Goal: Task Accomplishment & Management: Complete application form

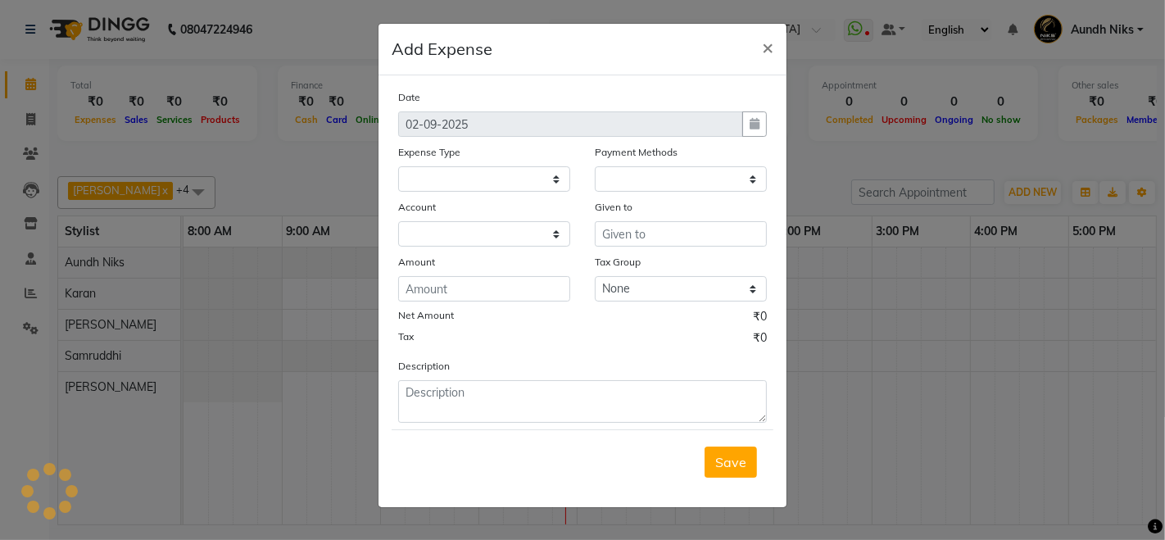
select select "1"
select select "2290"
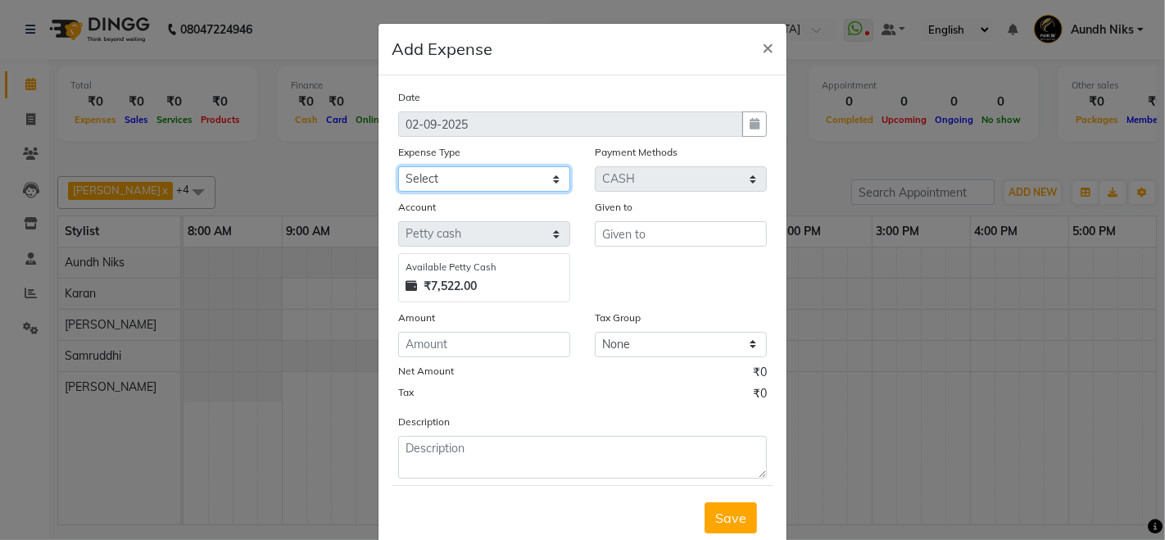
click at [517, 174] on select "Select Cash transfer to hub Client Snacks Donation Equipment Maintenance Miscel…" at bounding box center [484, 178] width 172 height 25
select select "954"
click at [398, 166] on select "Select Cash transfer to hub Client Snacks Donation Equipment Maintenance Miscel…" at bounding box center [484, 178] width 172 height 25
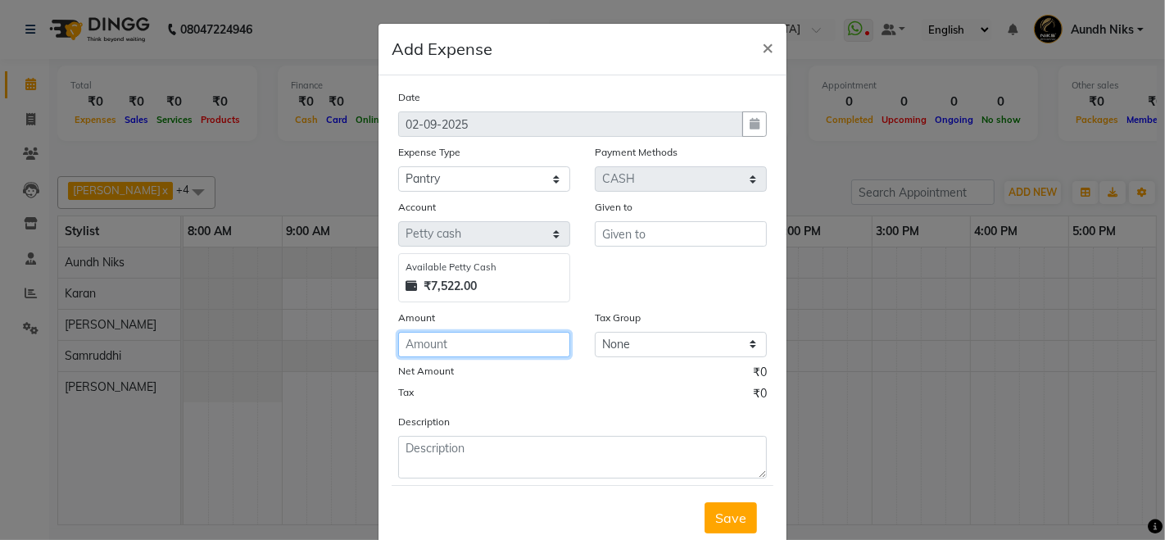
click at [460, 349] on input "number" at bounding box center [484, 344] width 172 height 25
type input "140"
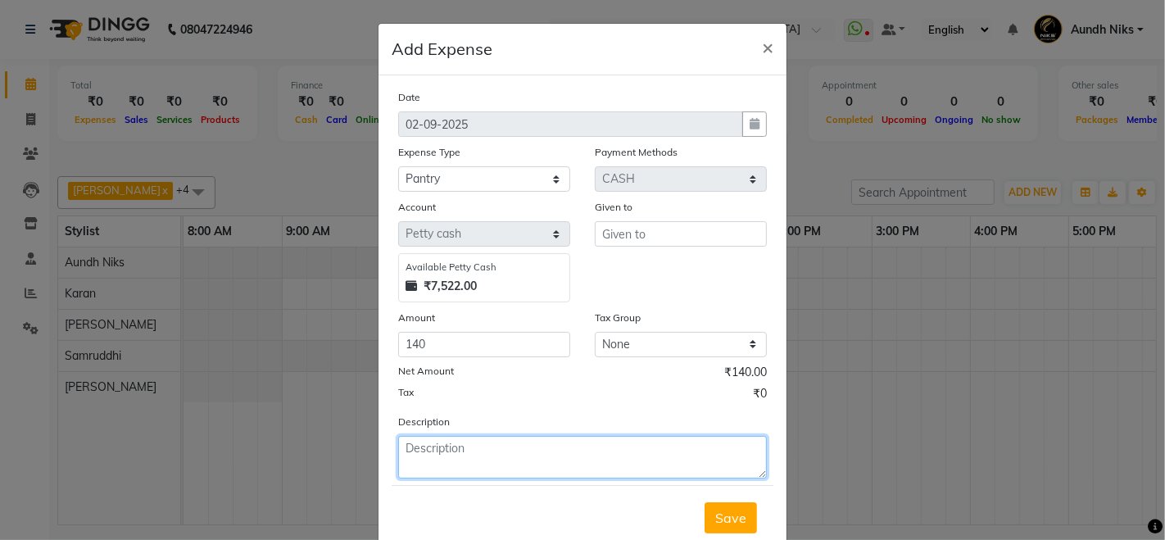
click at [456, 455] on textarea at bounding box center [582, 457] width 369 height 43
type textarea "milk coffee"
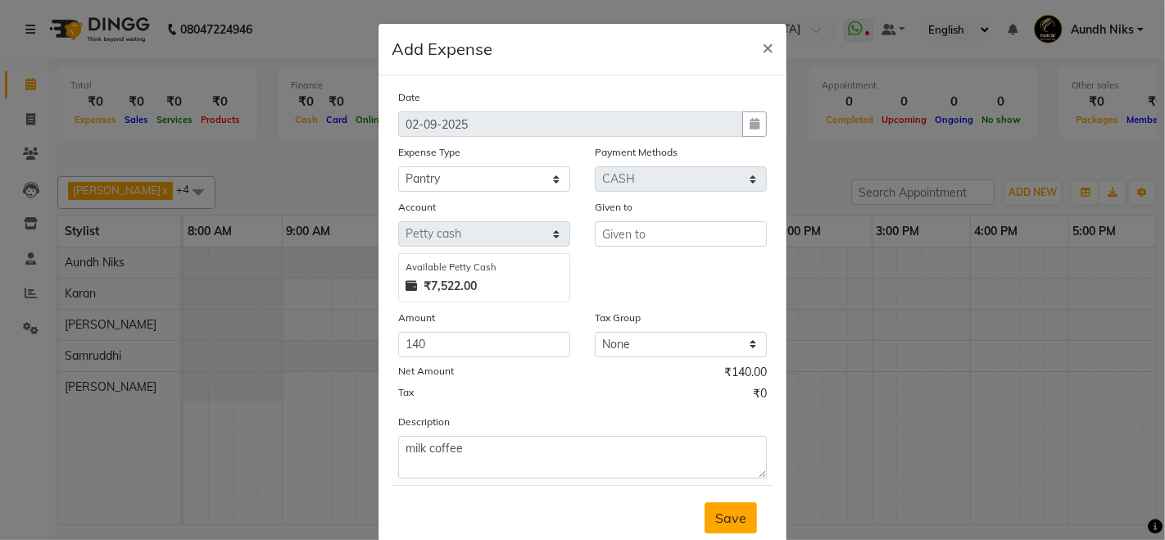
click at [721, 518] on span "Save" at bounding box center [730, 518] width 31 height 16
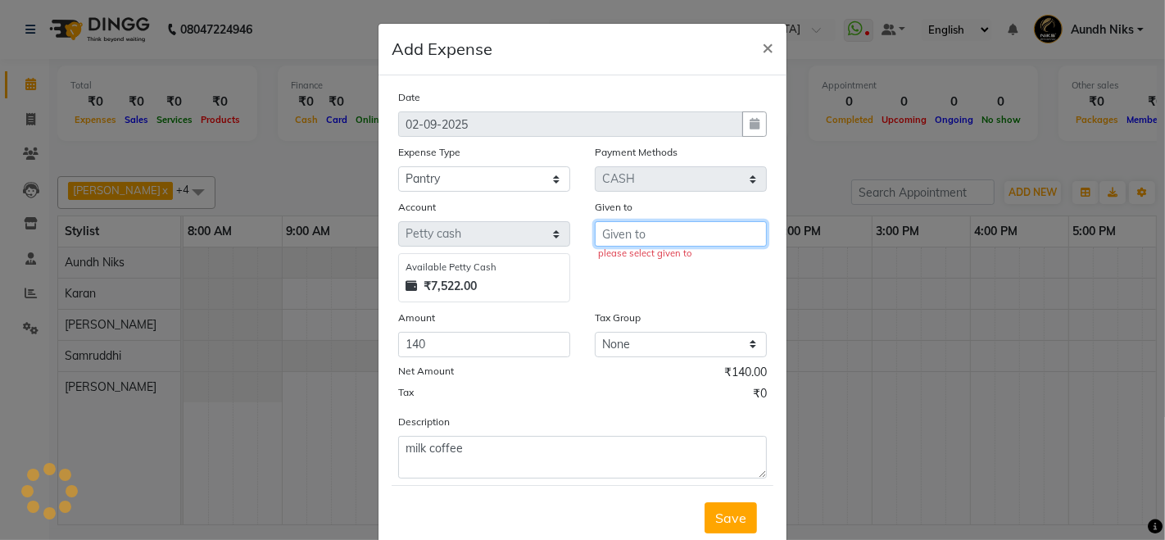
click at [620, 233] on input "text" at bounding box center [681, 233] width 172 height 25
type input "."
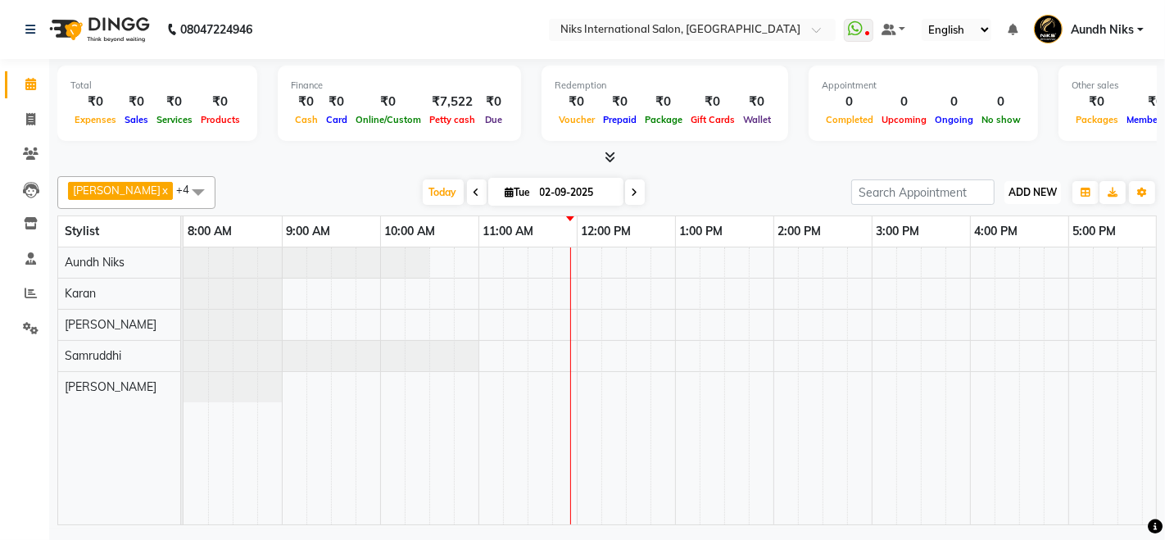
click at [1041, 197] on span "ADD NEW" at bounding box center [1032, 192] width 48 height 12
click at [966, 264] on link "Add Expense" at bounding box center [995, 265] width 129 height 21
select select "1"
select select "2290"
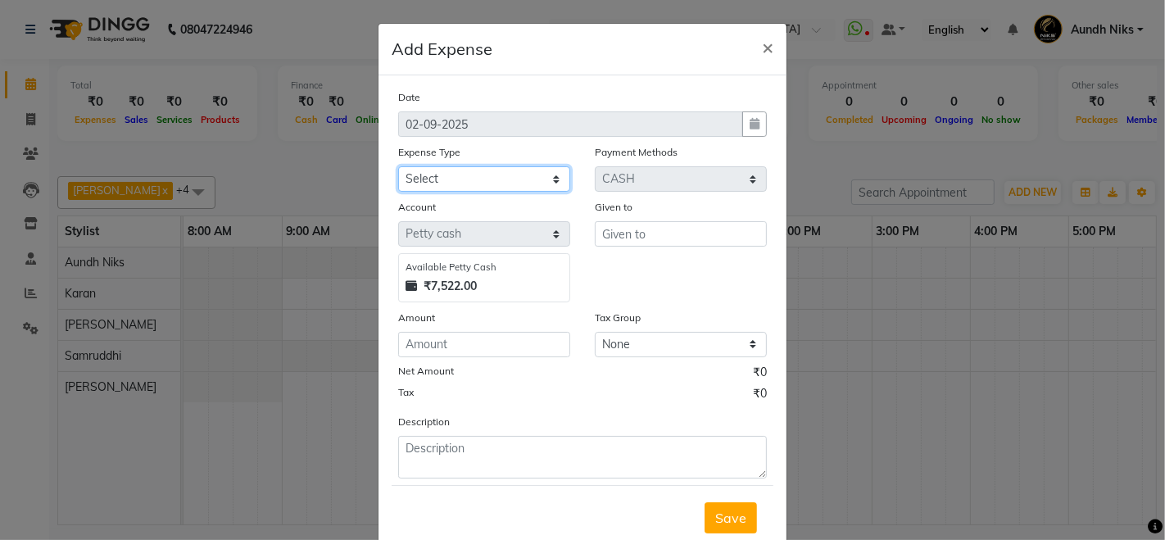
click at [504, 172] on select "Select Cash transfer to hub Client Snacks Donation Equipment Maintenance Miscel…" at bounding box center [484, 178] width 172 height 25
select select "954"
click at [398, 166] on select "Select Cash transfer to hub Client Snacks Donation Equipment Maintenance Miscel…" at bounding box center [484, 178] width 172 height 25
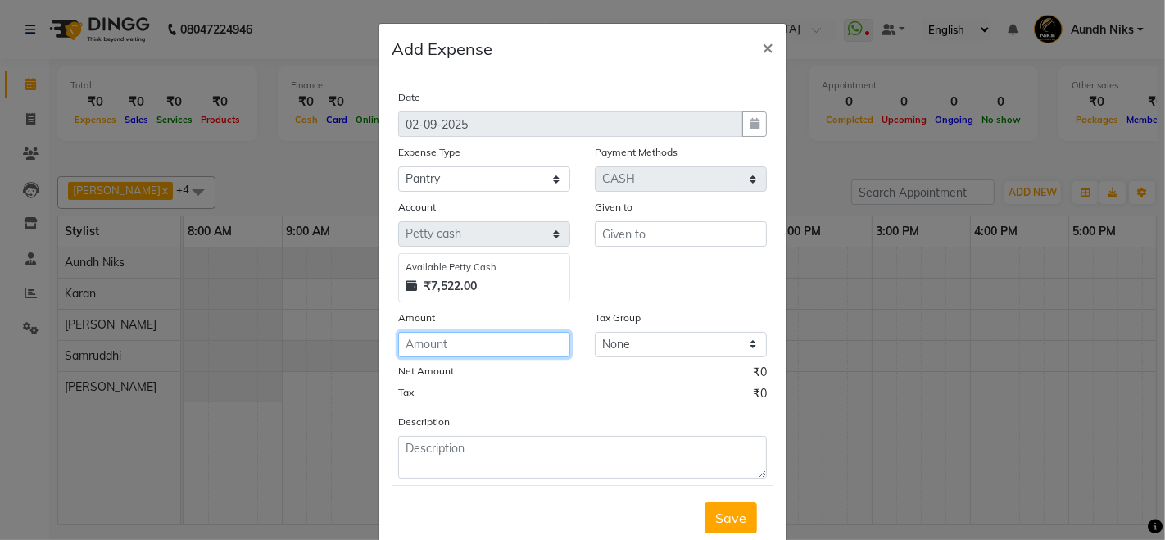
click at [438, 353] on input "number" at bounding box center [484, 344] width 172 height 25
type input "140"
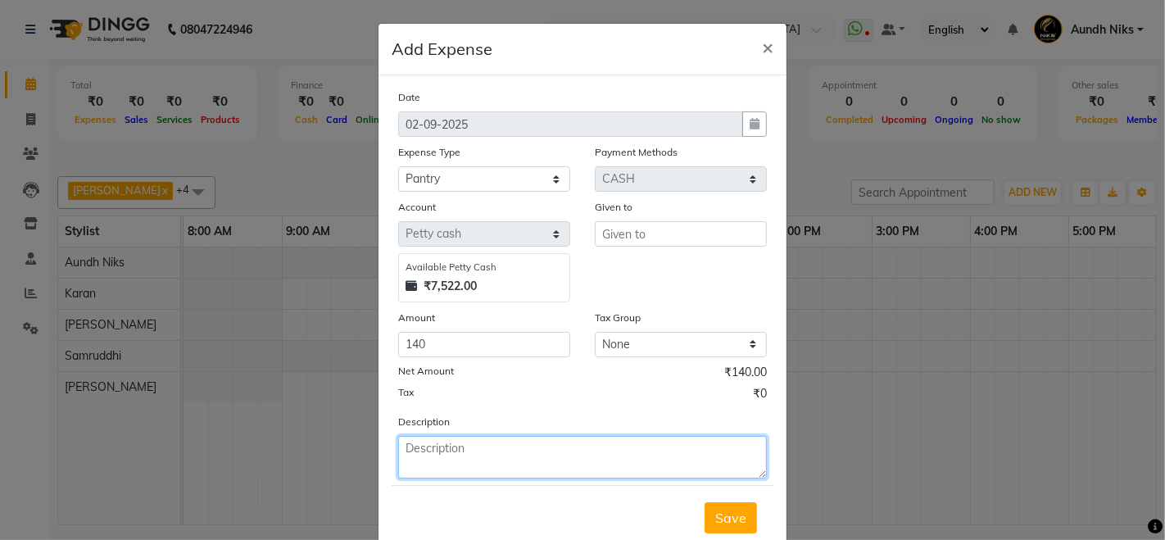
click at [503, 463] on textarea at bounding box center [582, 457] width 369 height 43
type textarea "milk coffee"
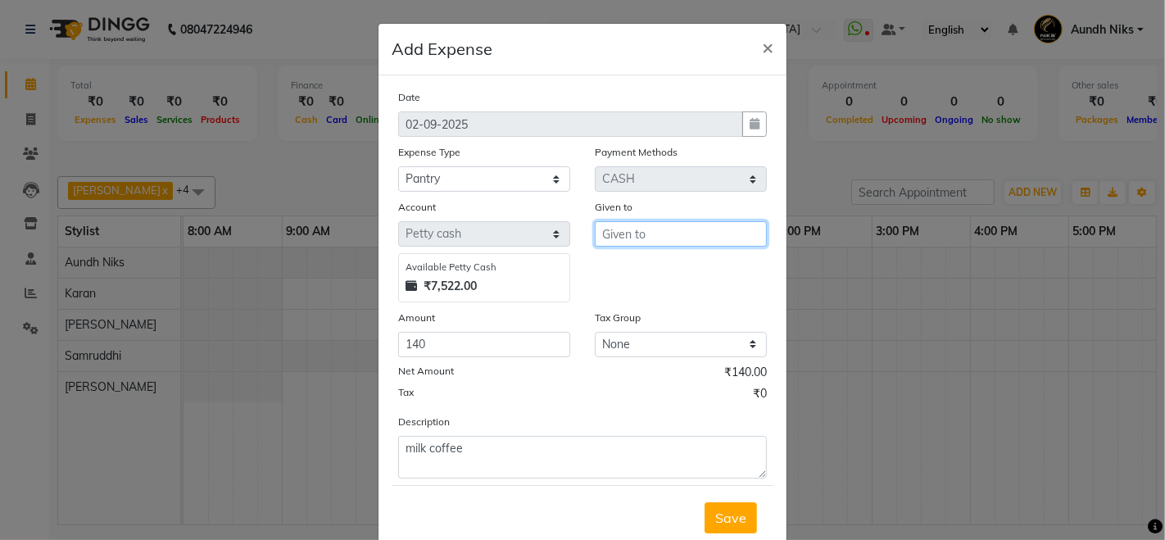
click at [677, 240] on input "text" at bounding box center [681, 233] width 172 height 25
type input "."
click at [727, 518] on span "Save" at bounding box center [730, 518] width 31 height 16
